Goal: Information Seeking & Learning: Learn about a topic

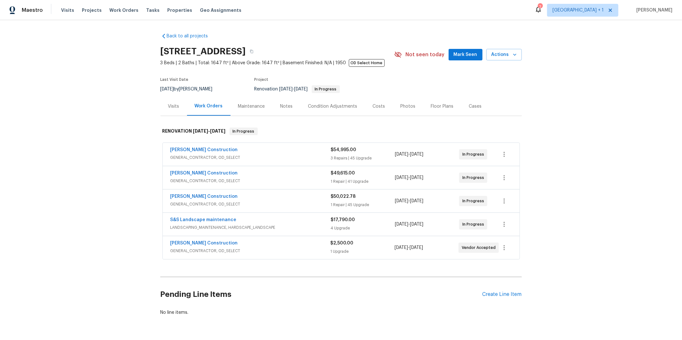
click at [88, 135] on div "Back to all projects [STREET_ADDRESS] 3 Beds | 2 Baths | Total: 1647 ft² | Abov…" at bounding box center [341, 180] width 682 height 320
click at [234, 248] on span "GENERAL_CONTRACTOR, OD_SELECT" at bounding box center [250, 251] width 160 height 6
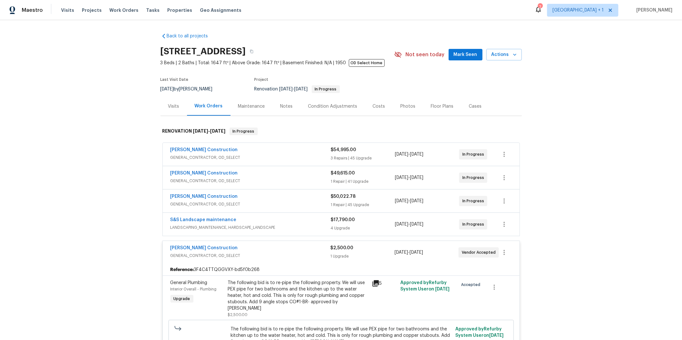
click at [249, 201] on div "[PERSON_NAME] Construction" at bounding box center [250, 198] width 161 height 8
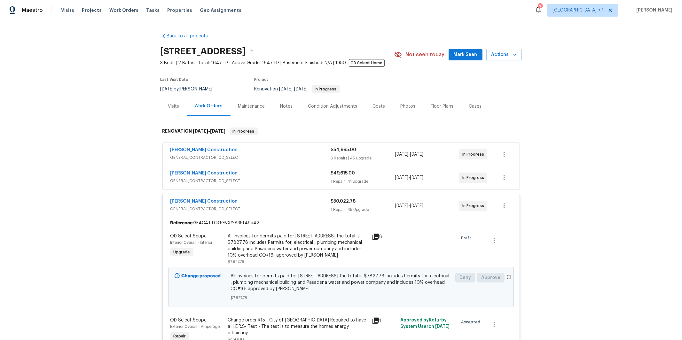
click at [245, 176] on div "[PERSON_NAME] Construction" at bounding box center [250, 174] width 161 height 8
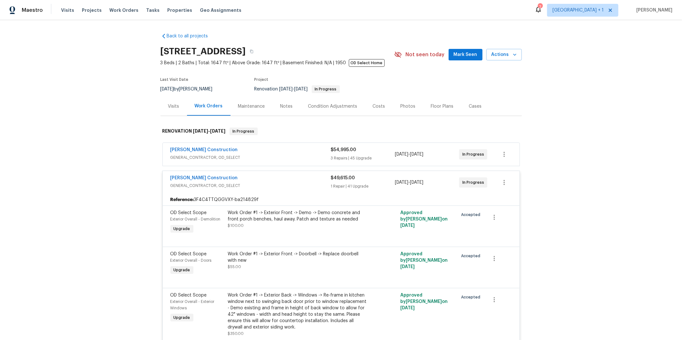
click at [250, 152] on div "[PERSON_NAME] Construction" at bounding box center [250, 151] width 161 height 8
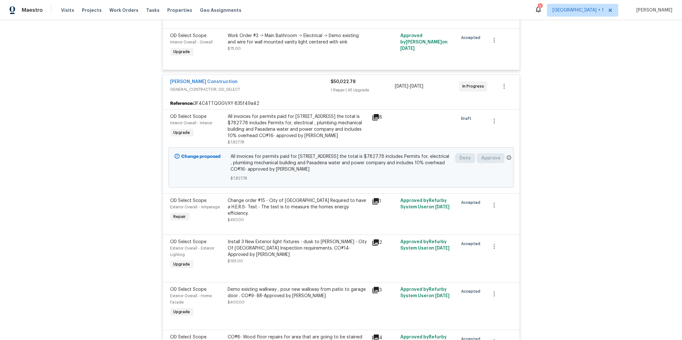
scroll to position [5823, 0]
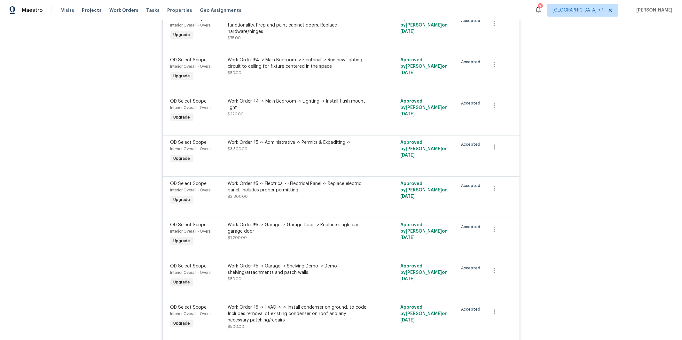
click at [267, 167] on div "Work Order #5 -> Administrative -> Permits & Expediting -> $3,500.00" at bounding box center [298, 152] width 144 height 29
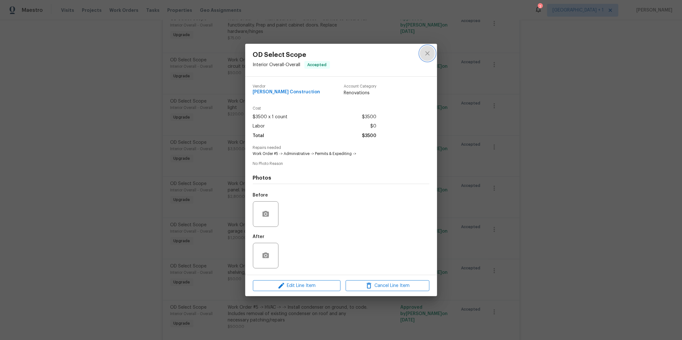
drag, startPoint x: 426, startPoint y: 54, endPoint x: 412, endPoint y: 94, distance: 41.9
click at [427, 54] on icon "close" at bounding box center [428, 54] width 8 height 8
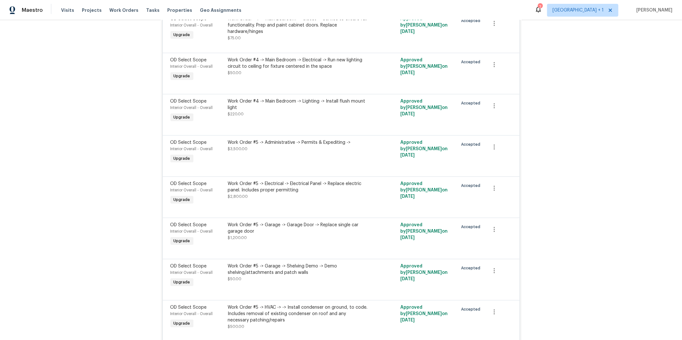
click at [273, 200] on div "Work Order #5 -> Electrical -> Electrical Panel -> Replace electric panel. Incl…" at bounding box center [298, 190] width 140 height 19
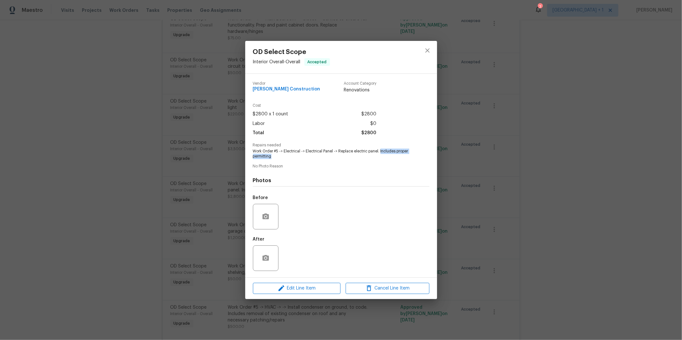
drag, startPoint x: 284, startPoint y: 158, endPoint x: 374, endPoint y: 162, distance: 89.3
click at [380, 151] on span "Work Order #5 -> Electrical -> Electrical Panel -> Replace electric panel. Incl…" at bounding box center [332, 154] width 159 height 11
copy span "Includes proper permitting"
click at [429, 50] on icon "close" at bounding box center [428, 51] width 8 height 8
